Goal: Obtain resource: Obtain resource

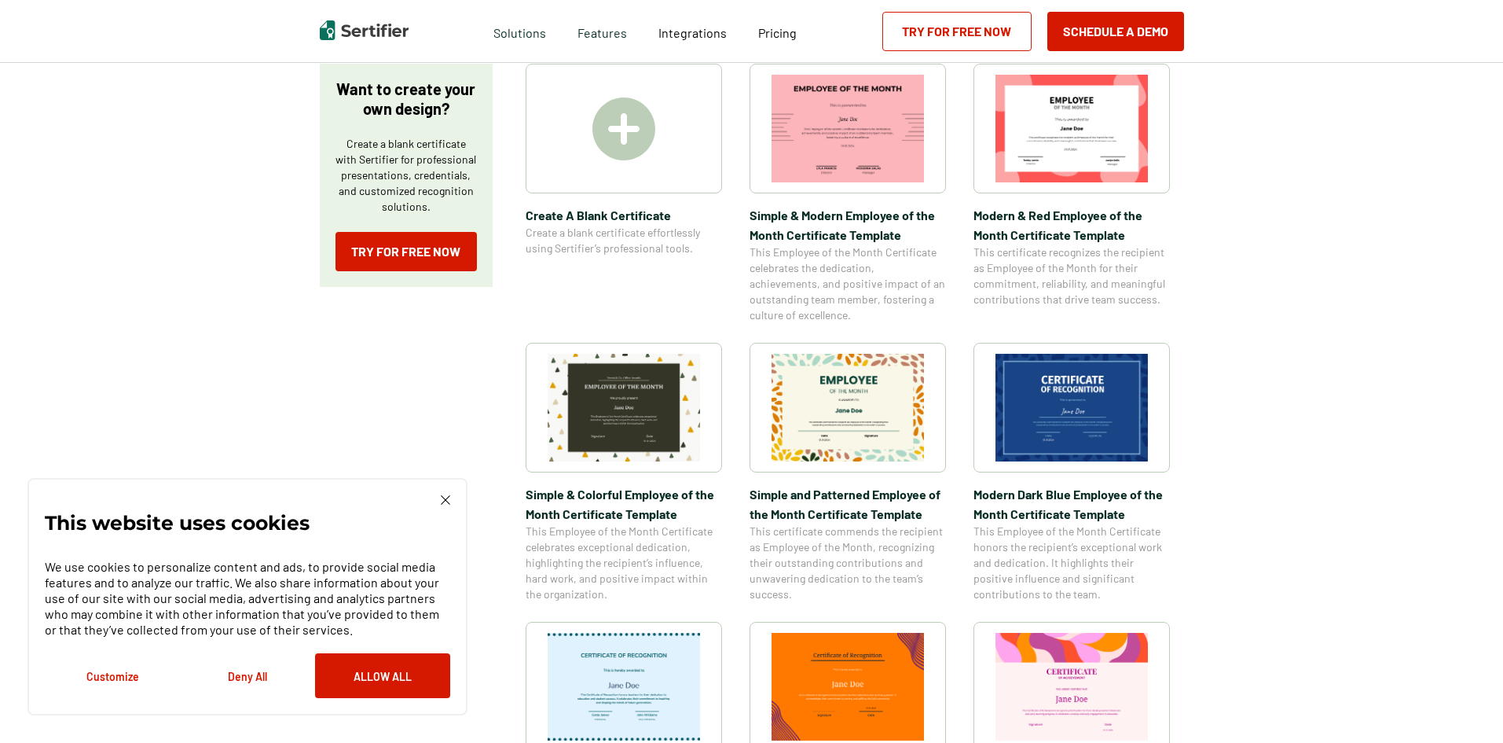
scroll to position [393, 0]
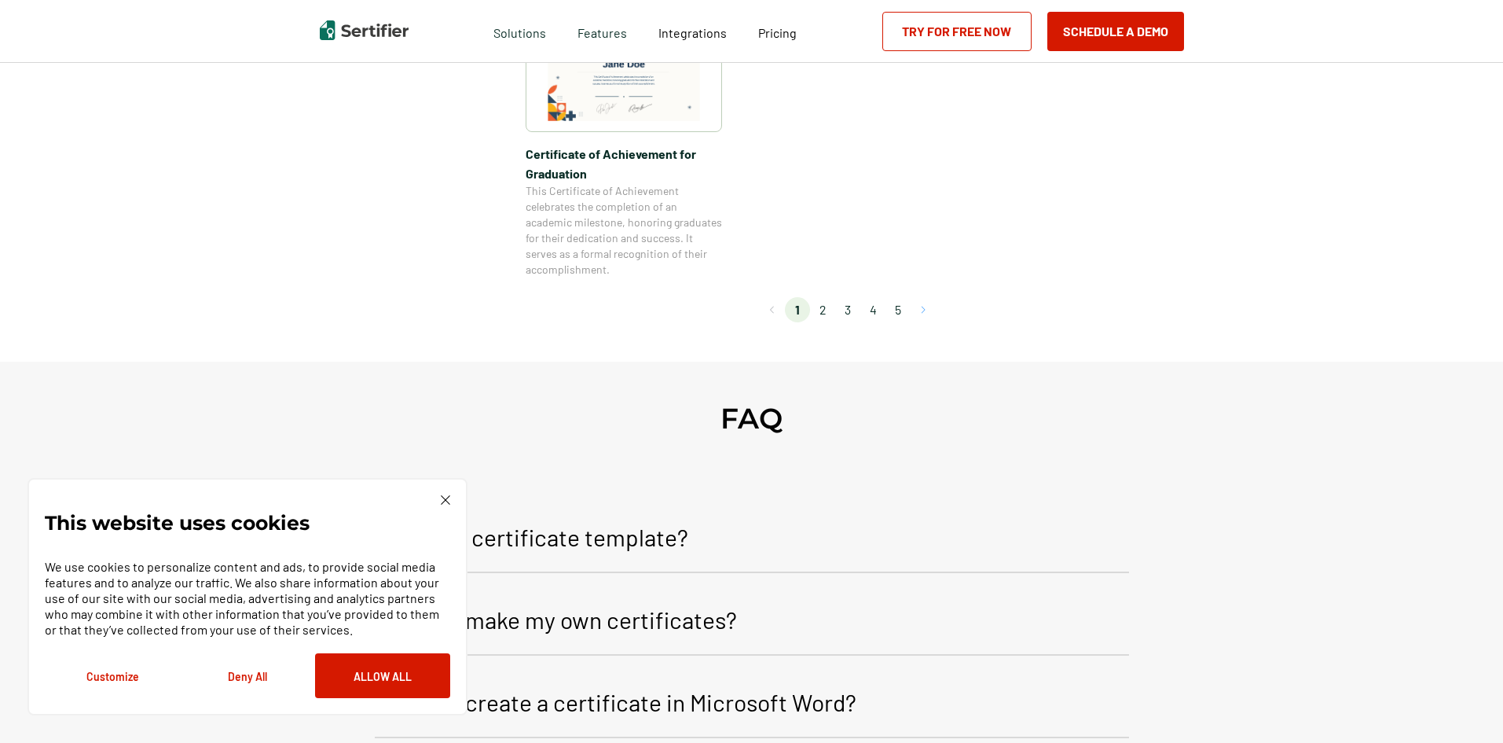
click at [917, 306] on button "Go to next page" at bounding box center [923, 309] width 25 height 25
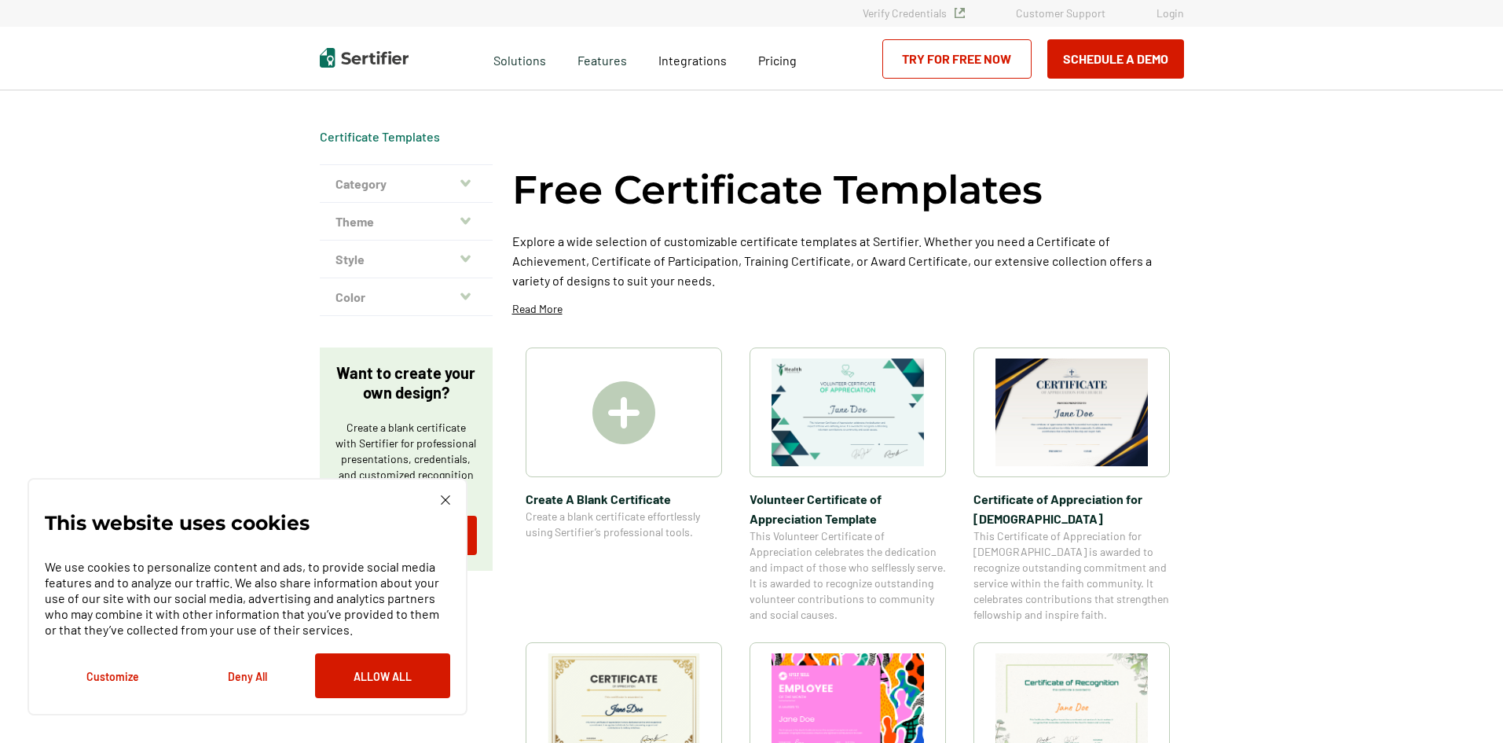
scroll to position [0, 0]
click at [629, 407] on img at bounding box center [624, 413] width 63 height 63
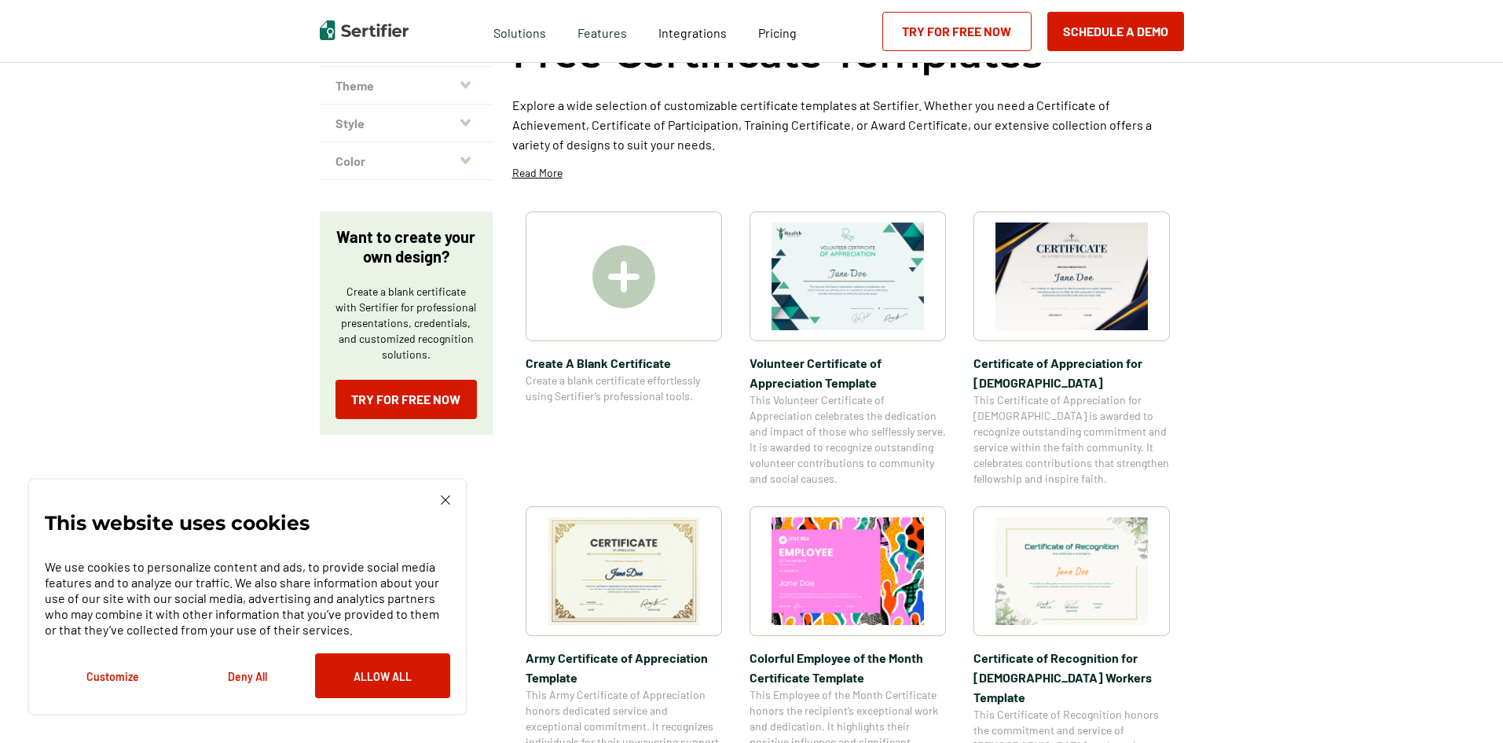
scroll to position [157, 0]
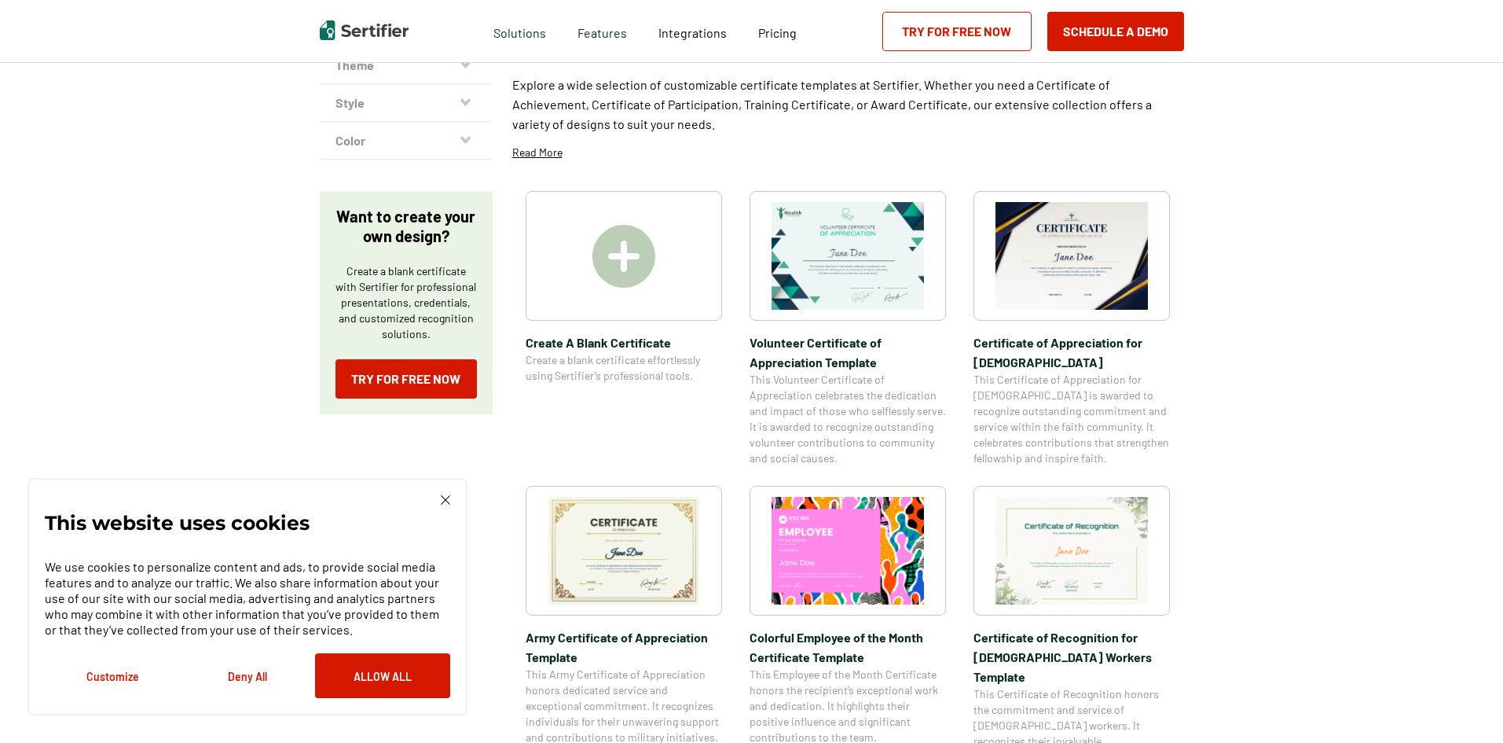
click at [854, 257] on img at bounding box center [848, 256] width 152 height 108
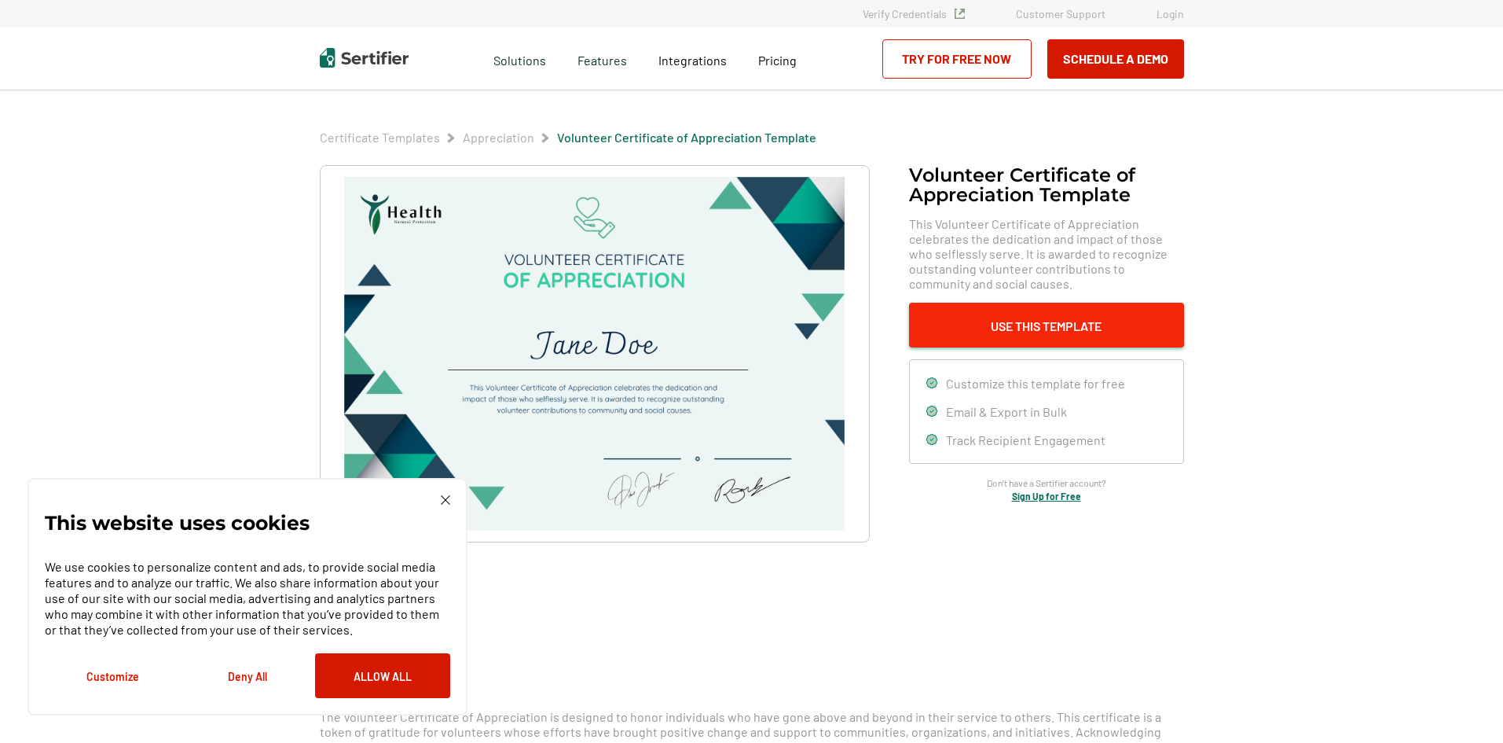
click at [1071, 326] on button "Use This Template" at bounding box center [1046, 325] width 275 height 45
